Goal: Task Accomplishment & Management: Manage account settings

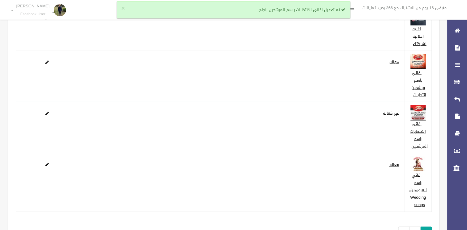
scroll to position [144, 0]
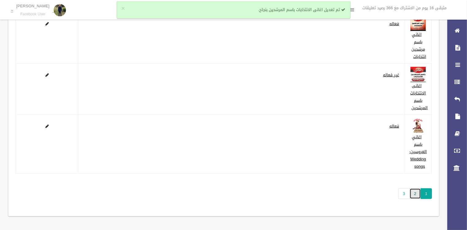
click at [414, 193] on link "2" at bounding box center [415, 193] width 11 height 11
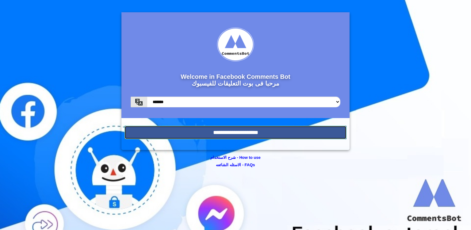
click at [269, 134] on input "**********" at bounding box center [236, 132] width 222 height 13
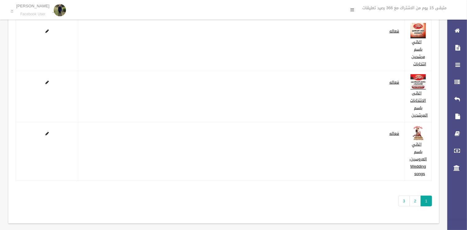
scroll to position [144, 0]
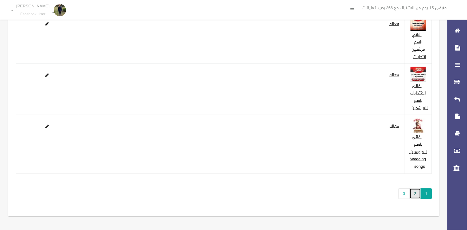
click at [412, 194] on link "2" at bounding box center [415, 193] width 11 height 11
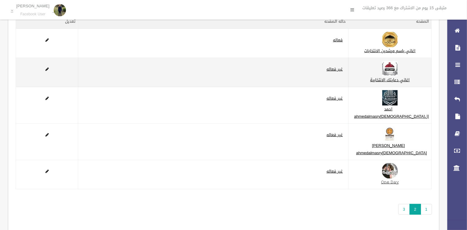
scroll to position [49, 0]
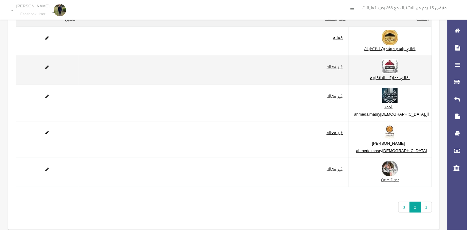
click at [44, 74] on td at bounding box center [47, 70] width 62 height 29
click at [48, 69] on span at bounding box center [46, 67] width 3 height 4
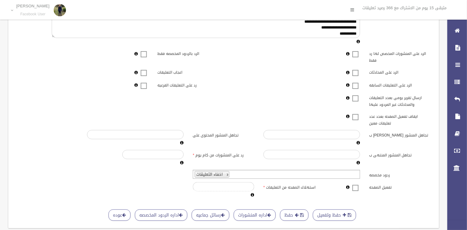
scroll to position [134, 0]
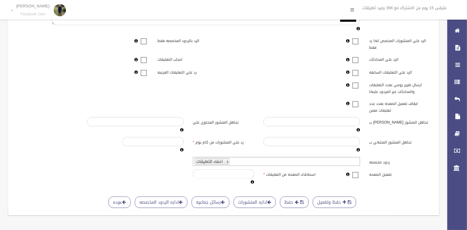
click at [353, 171] on span at bounding box center [355, 171] width 9 height 0
click at [344, 197] on button "حفظ وتفعيل" at bounding box center [334, 202] width 43 height 11
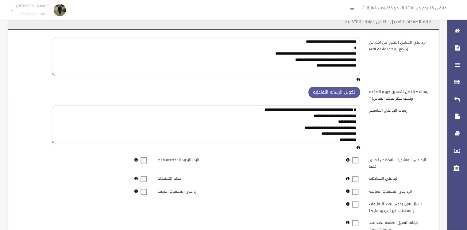
scroll to position [0, 0]
